Goal: Task Accomplishment & Management: Complete application form

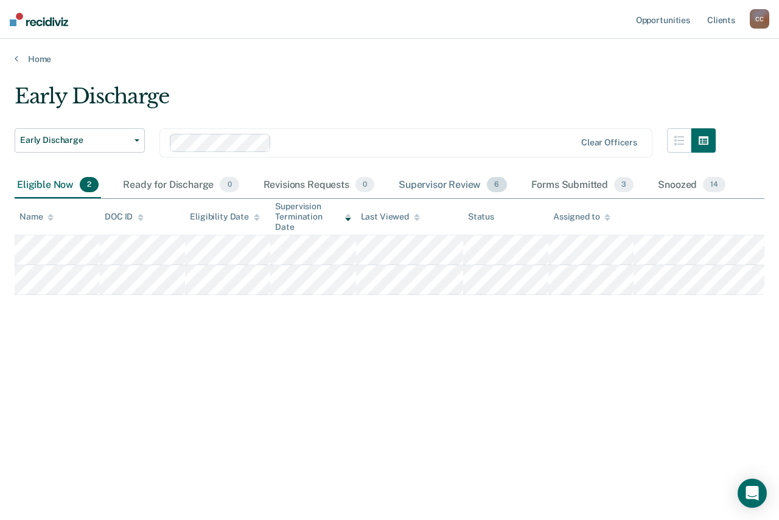
click at [470, 185] on div "Supervisor Review 6" at bounding box center [452, 185] width 113 height 27
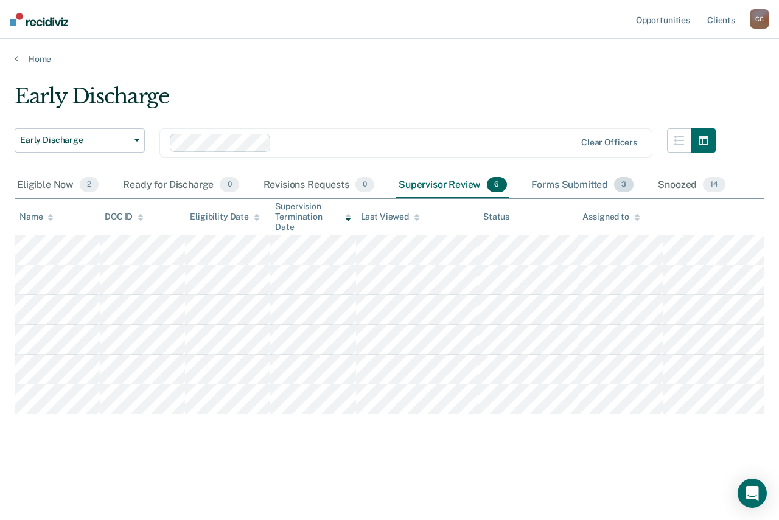
click at [580, 183] on div "Forms Submitted 3" at bounding box center [583, 185] width 108 height 27
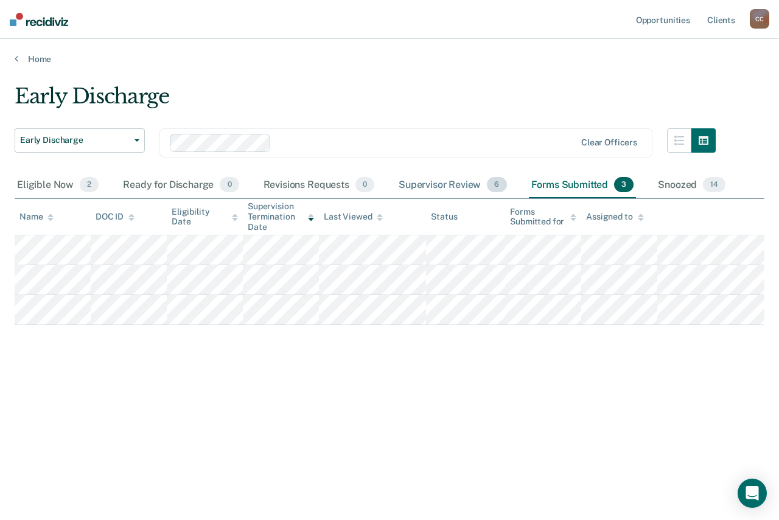
click at [456, 183] on div "Supervisor Review 6" at bounding box center [452, 185] width 113 height 27
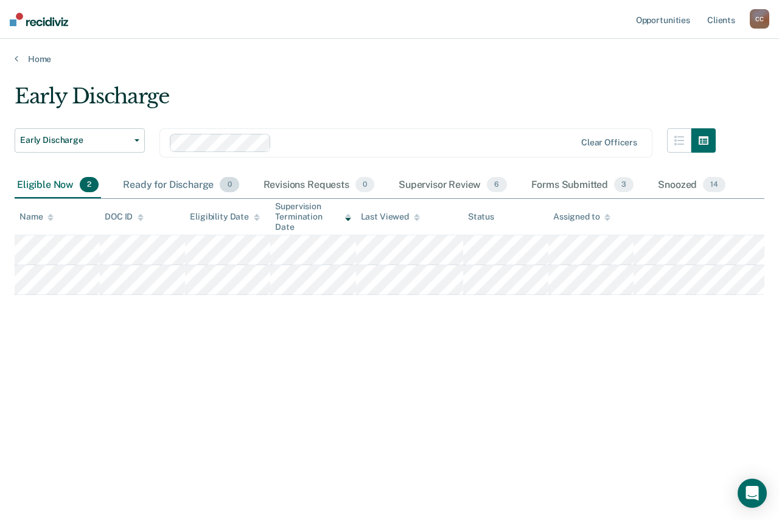
click at [188, 190] on div "Ready for Discharge 0" at bounding box center [180, 185] width 120 height 27
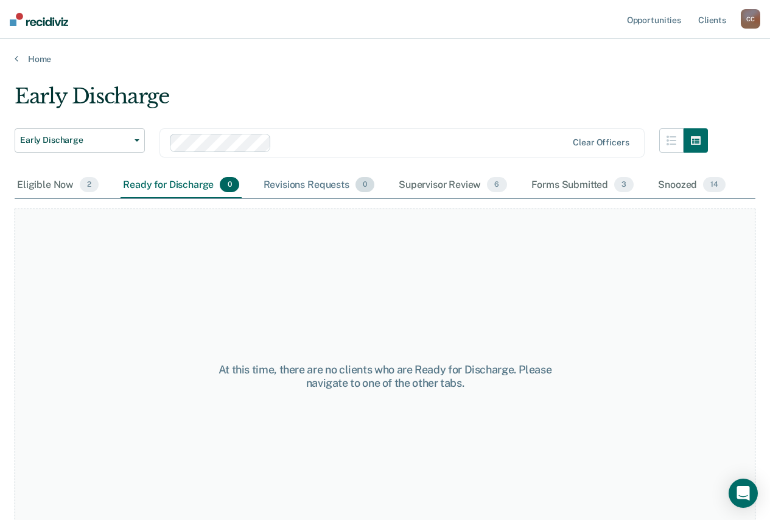
click at [314, 186] on div "Revisions Requests 0" at bounding box center [319, 185] width 116 height 27
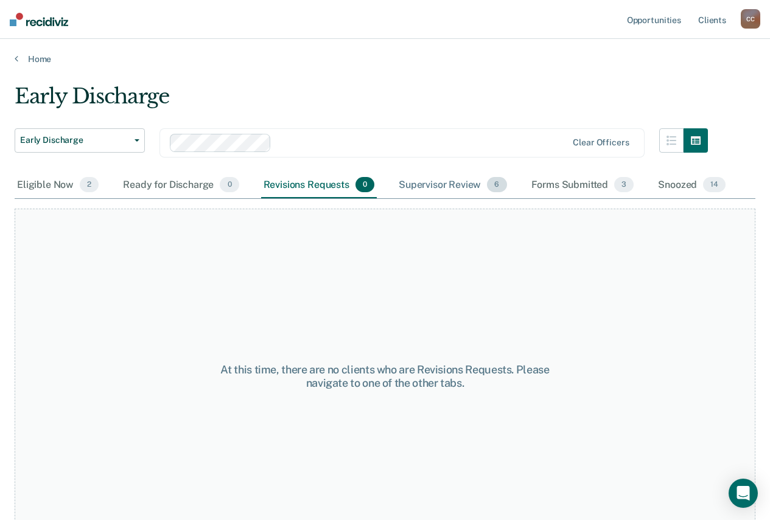
click at [441, 195] on div "Supervisor Review 6" at bounding box center [452, 185] width 113 height 27
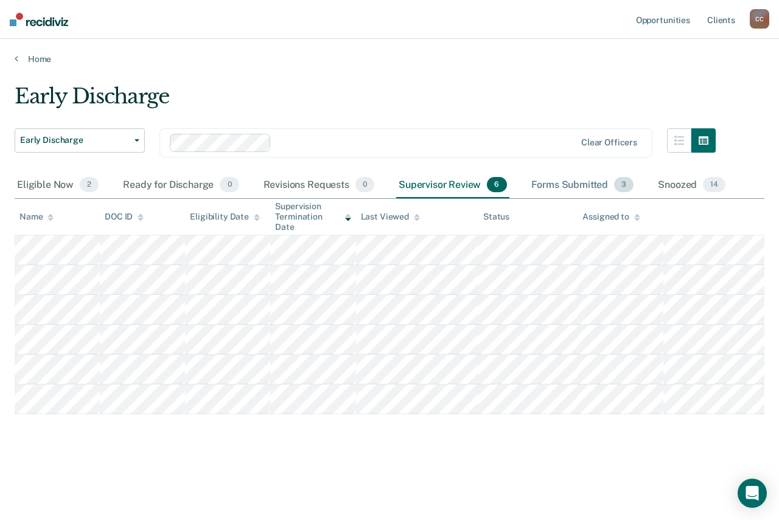
click at [560, 186] on div "Forms Submitted 3" at bounding box center [583, 185] width 108 height 27
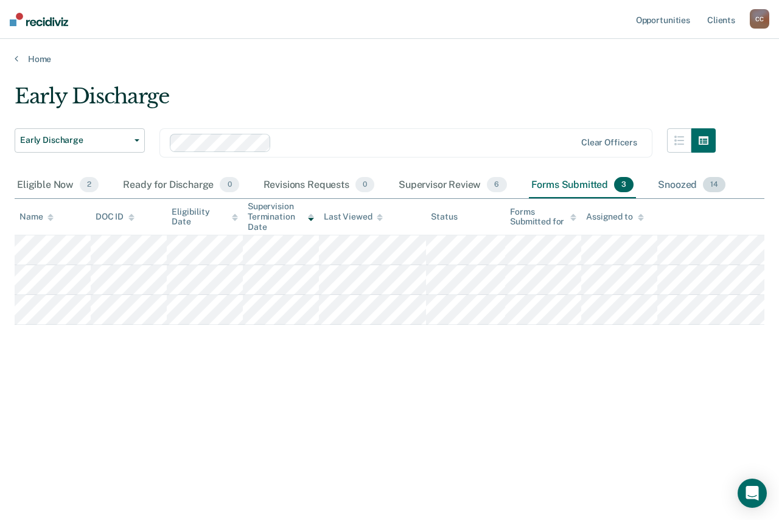
click at [689, 186] on div "Snoozed 14" at bounding box center [691, 185] width 72 height 27
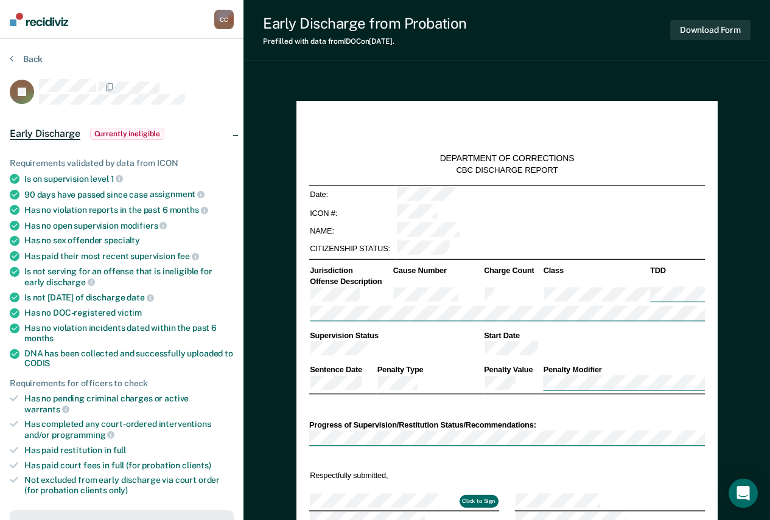
click at [52, 137] on span "Early Discharge" at bounding box center [45, 134] width 71 height 12
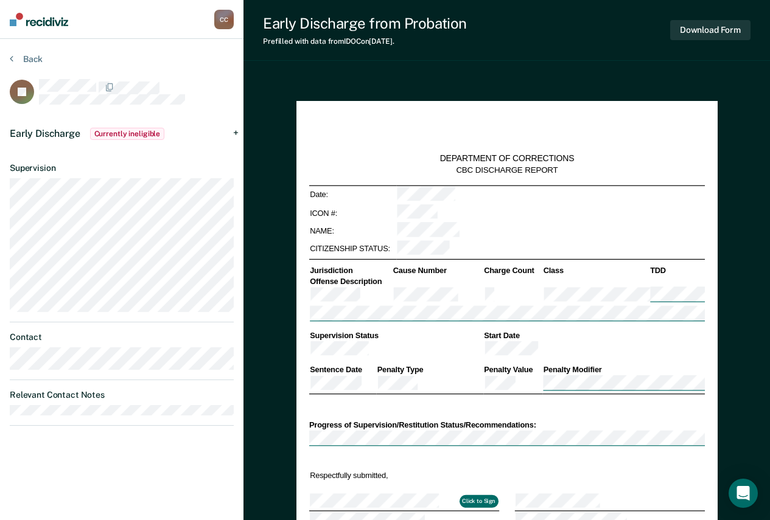
click at [52, 137] on span "Early Discharge" at bounding box center [45, 134] width 71 height 12
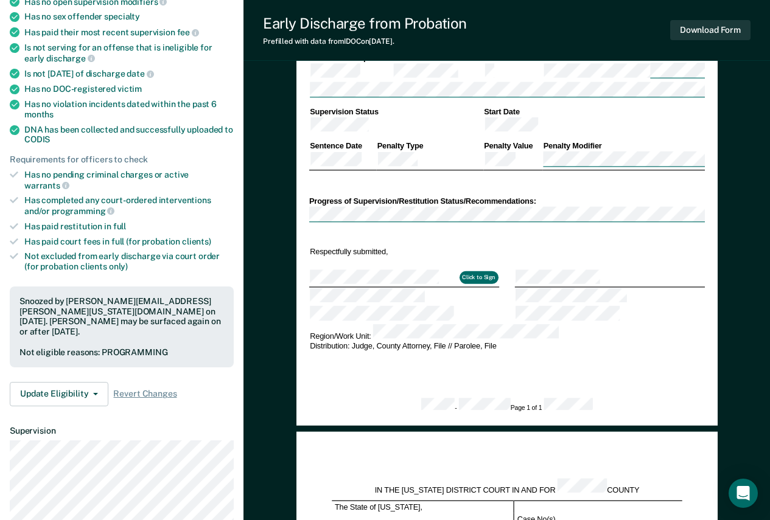
scroll to position [243, 0]
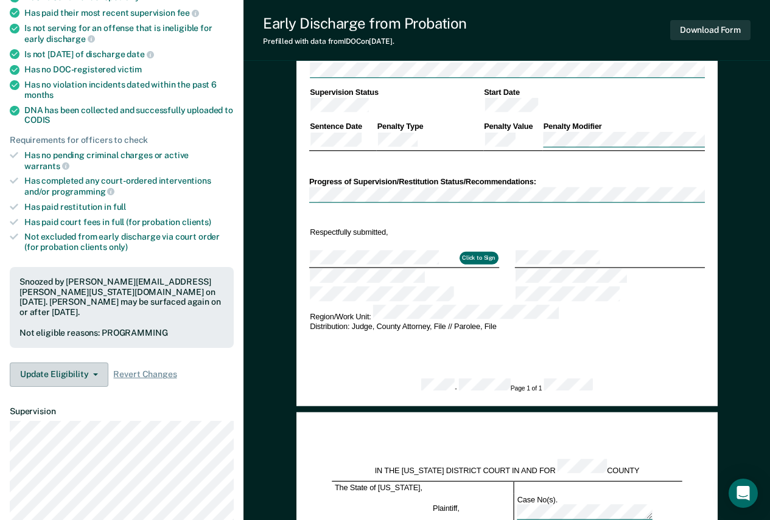
click at [70, 363] on button "Update Eligibility" at bounding box center [59, 375] width 99 height 24
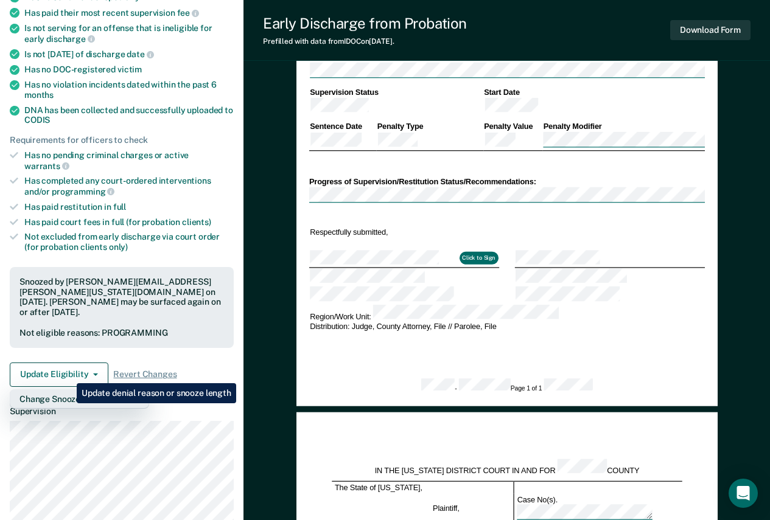
click at [68, 389] on button "Change Snooze/Denial Reason" at bounding box center [79, 398] width 139 height 19
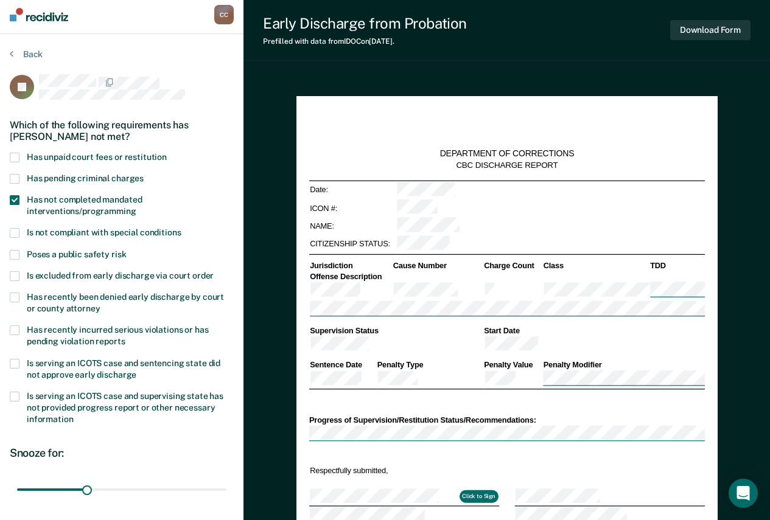
scroll to position [0, 0]
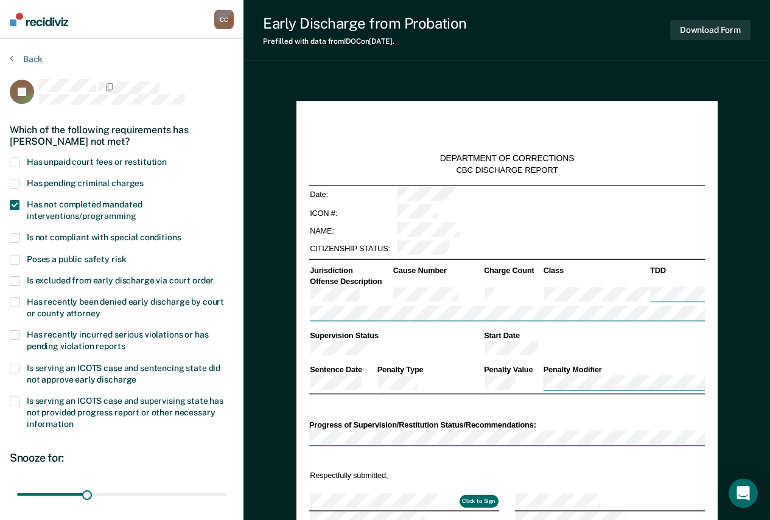
click at [20, 204] on label "Has not completed mandated interventions/programming" at bounding box center [122, 211] width 224 height 23
click at [33, 56] on button "Back" at bounding box center [26, 59] width 33 height 11
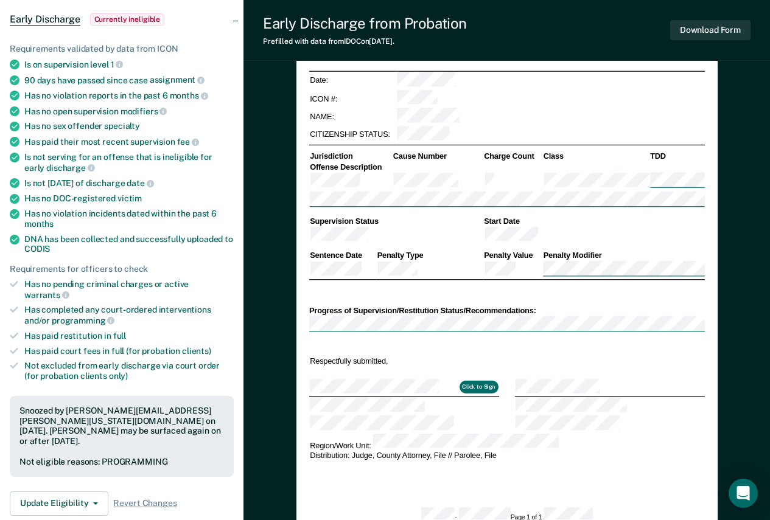
scroll to position [183, 0]
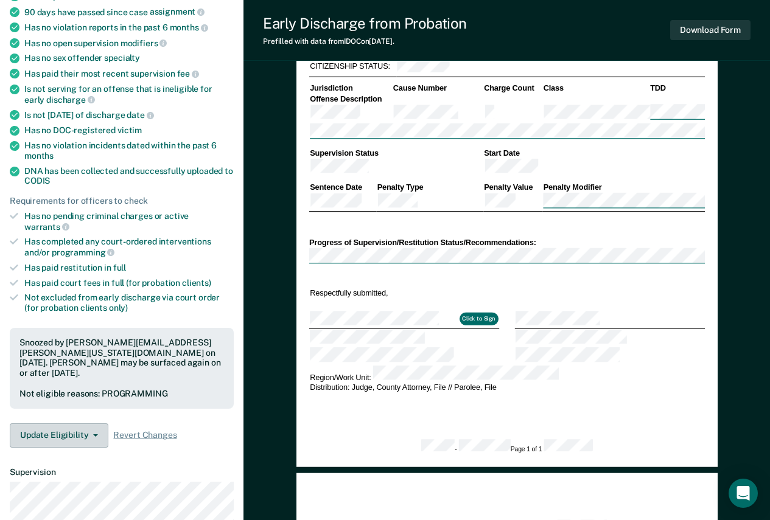
click at [66, 423] on button "Update Eligibility" at bounding box center [59, 435] width 99 height 24
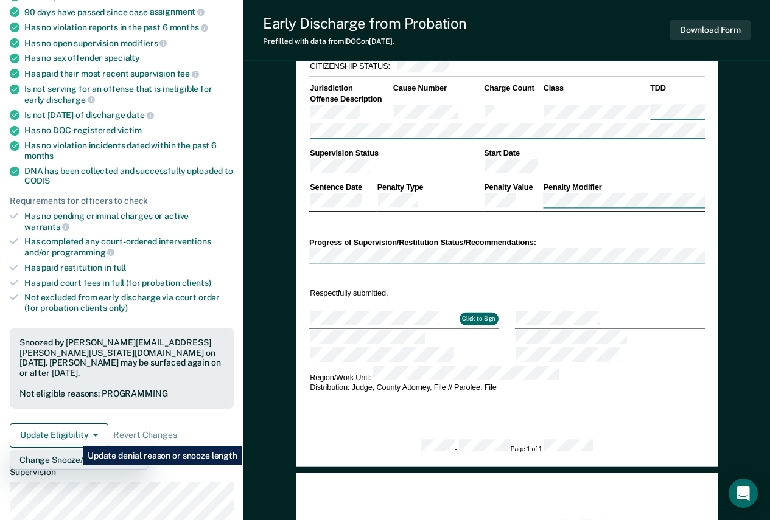
click at [74, 450] on button "Change Snooze/Denial Reason" at bounding box center [79, 459] width 139 height 19
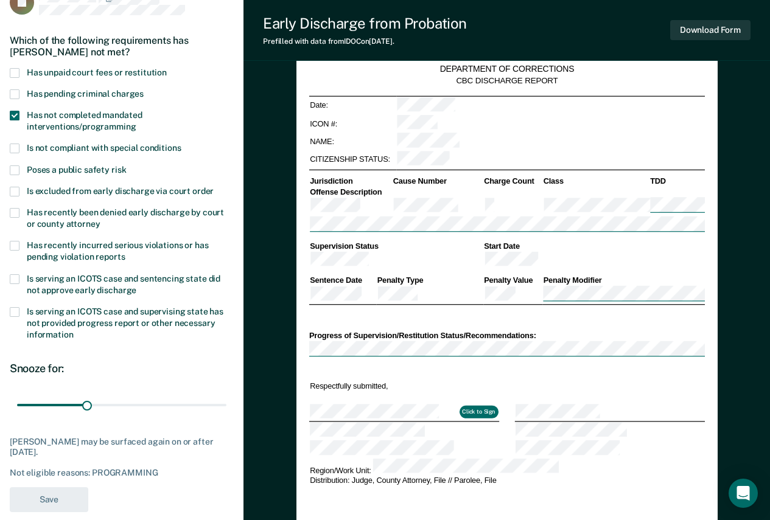
scroll to position [0, 0]
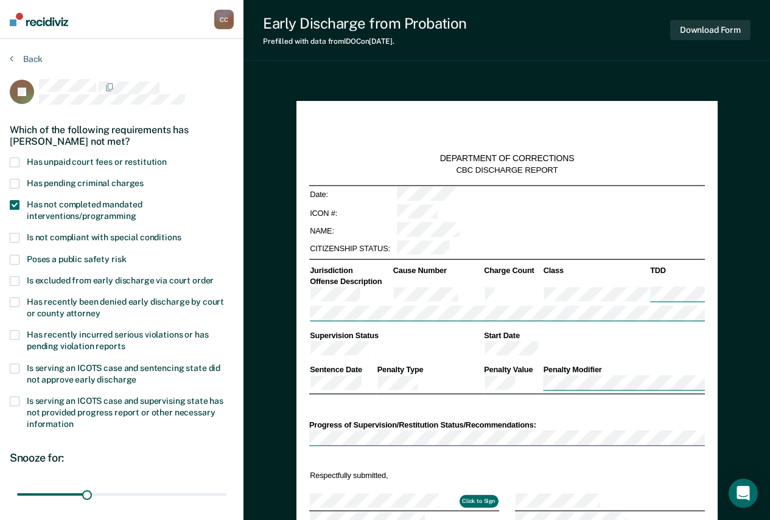
click at [97, 207] on span "Has not completed mandated interventions/programming" at bounding box center [84, 210] width 115 height 21
click at [59, 447] on button "Save" at bounding box center [49, 454] width 78 height 25
type textarea "x"
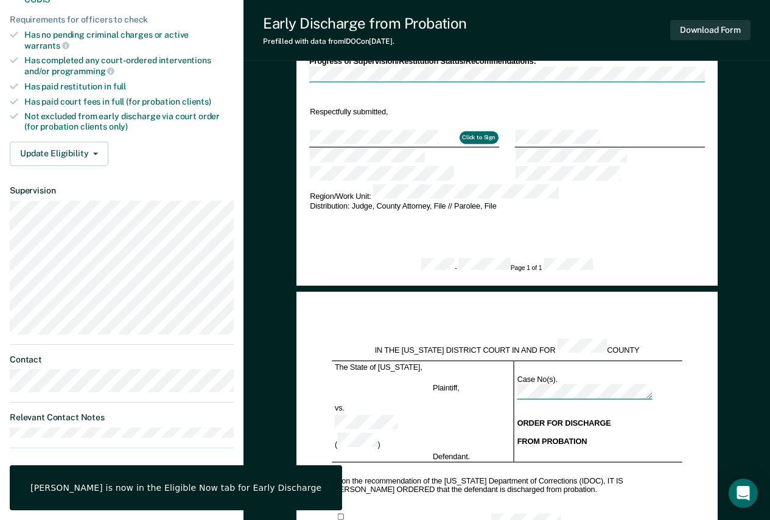
scroll to position [365, 0]
